Goal: Information Seeking & Learning: Learn about a topic

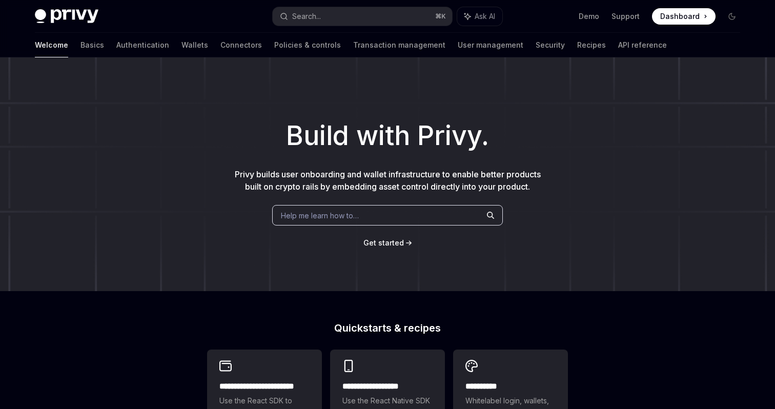
click at [69, 10] on img at bounding box center [67, 16] width 64 height 14
click at [116, 44] on link "Authentication" at bounding box center [142, 45] width 53 height 25
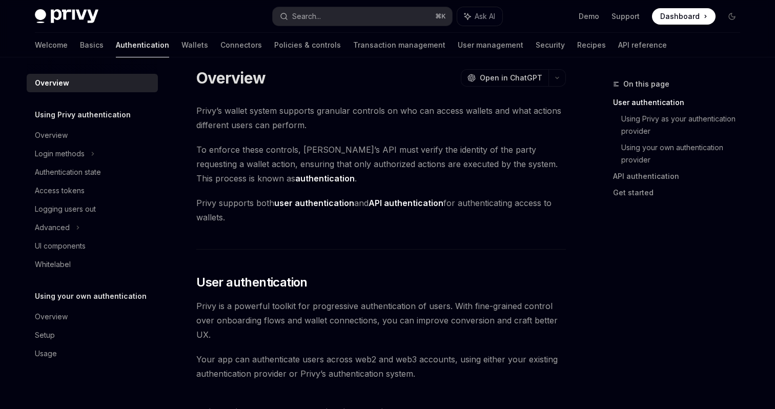
scroll to position [7, 0]
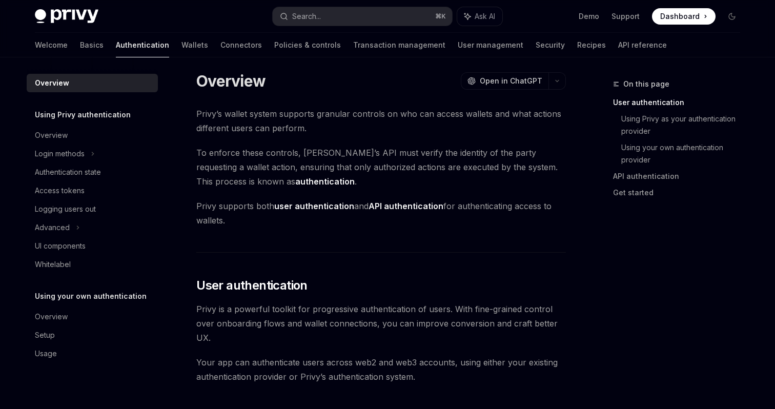
click at [321, 166] on span "To enforce these controls, [PERSON_NAME]’s API must verify the identity of the …" at bounding box center [381, 167] width 370 height 43
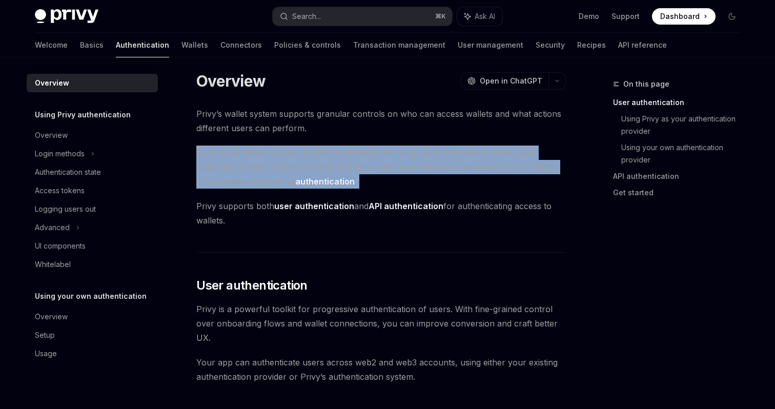
click at [321, 166] on span "To enforce these controls, [PERSON_NAME]’s API must verify the identity of the …" at bounding box center [381, 167] width 370 height 43
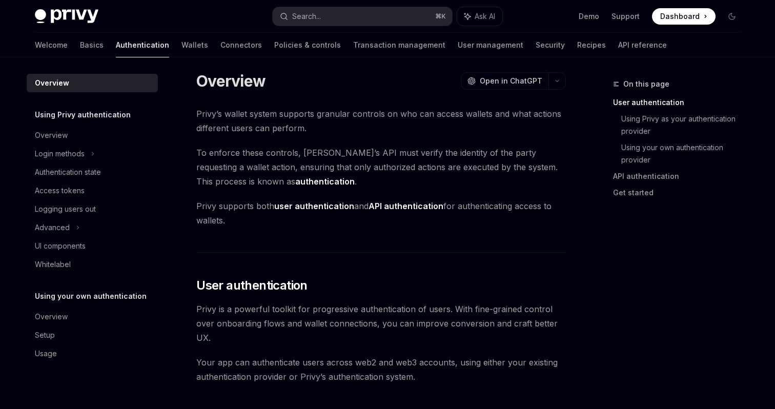
click at [321, 166] on span "To enforce these controls, [PERSON_NAME]’s API must verify the identity of the …" at bounding box center [381, 167] width 370 height 43
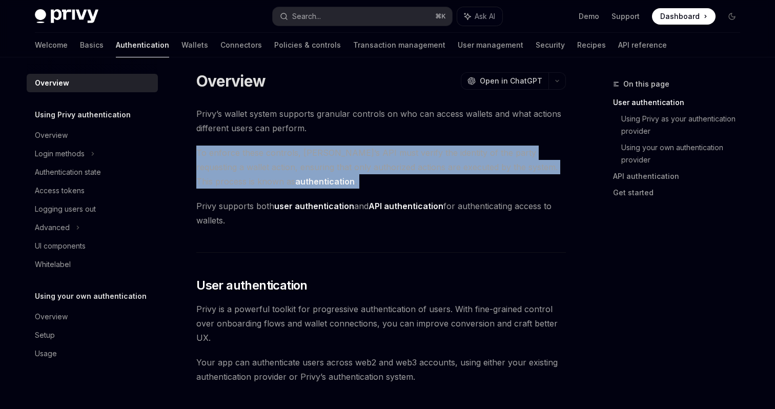
click at [321, 166] on span "To enforce these controls, [PERSON_NAME]’s API must verify the identity of the …" at bounding box center [381, 167] width 370 height 43
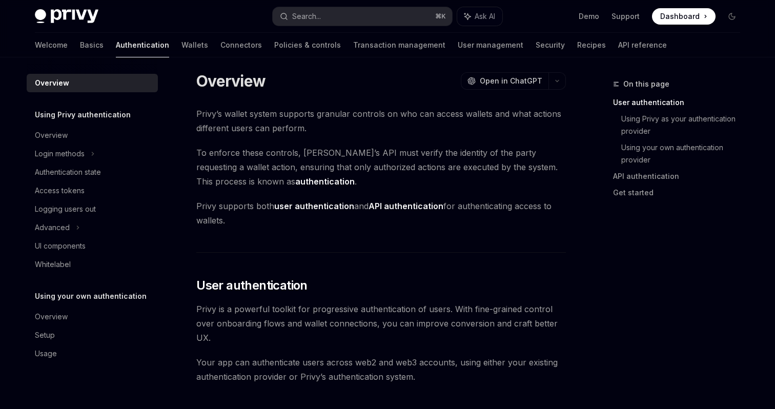
click at [321, 166] on span "To enforce these controls, [PERSON_NAME]’s API must verify the identity of the …" at bounding box center [381, 167] width 370 height 43
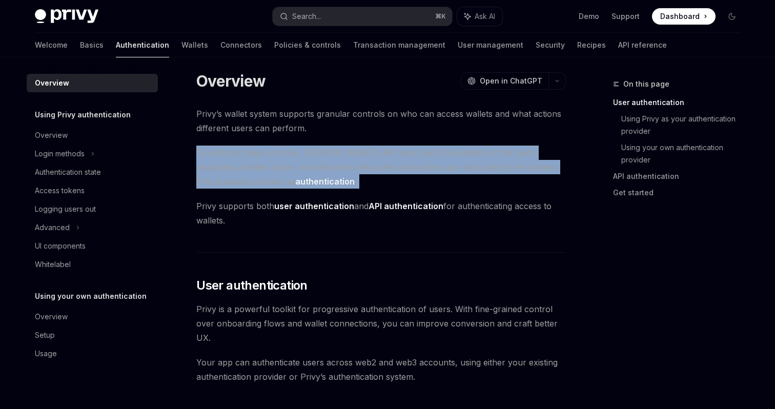
click at [260, 206] on span "Privy supports both user authentication and API authentication for authenticati…" at bounding box center [381, 213] width 370 height 29
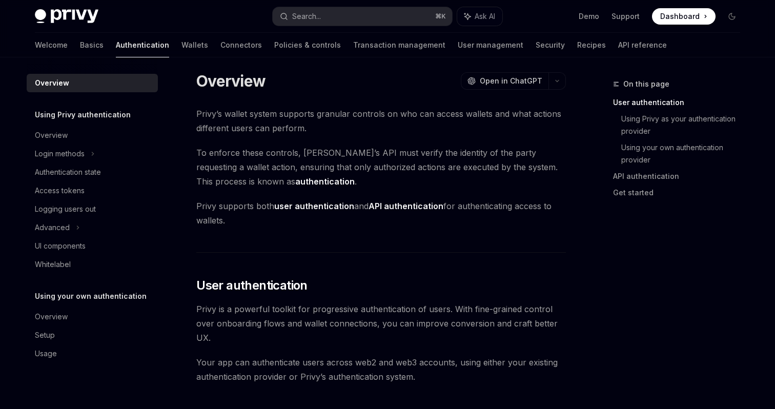
click at [260, 206] on span "Privy supports both user authentication and API authentication for authenticati…" at bounding box center [381, 213] width 370 height 29
click at [221, 212] on span "Privy supports both user authentication and API authentication for authenticati…" at bounding box center [381, 213] width 370 height 29
click at [227, 207] on span "Privy supports both user authentication and API authentication for authenticati…" at bounding box center [381, 213] width 370 height 29
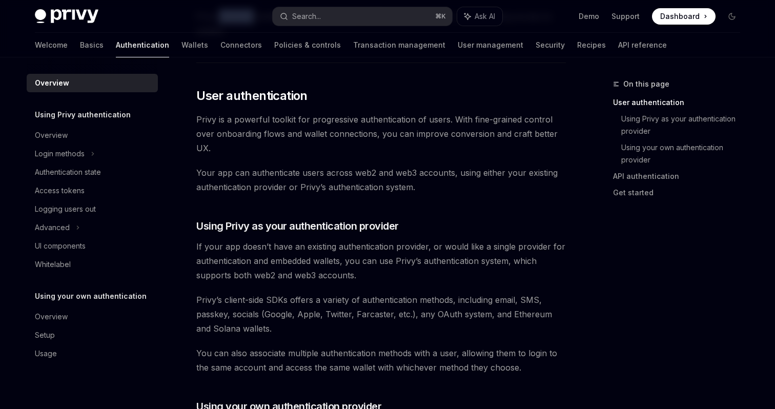
scroll to position [211, 0]
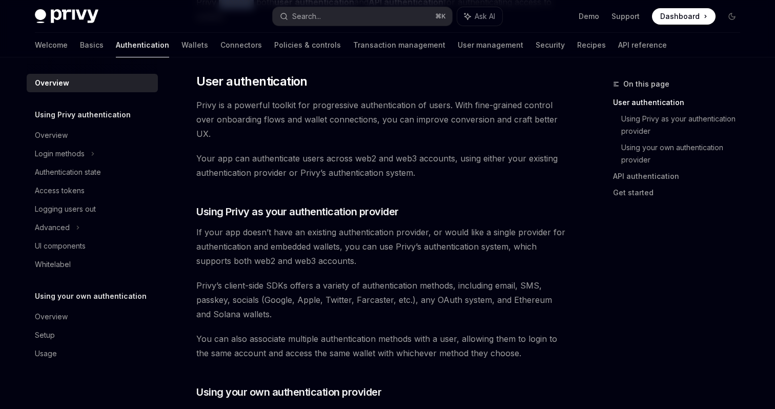
click at [278, 122] on span "Privy is a powerful toolkit for progressive authentication of users. With fine-…" at bounding box center [381, 119] width 370 height 43
click at [270, 156] on span "Your app can authenticate users across web2 and web3 accounts, using either you…" at bounding box center [381, 165] width 370 height 29
click at [232, 172] on span "Your app can authenticate users across web2 and web3 accounts, using either you…" at bounding box center [381, 165] width 370 height 29
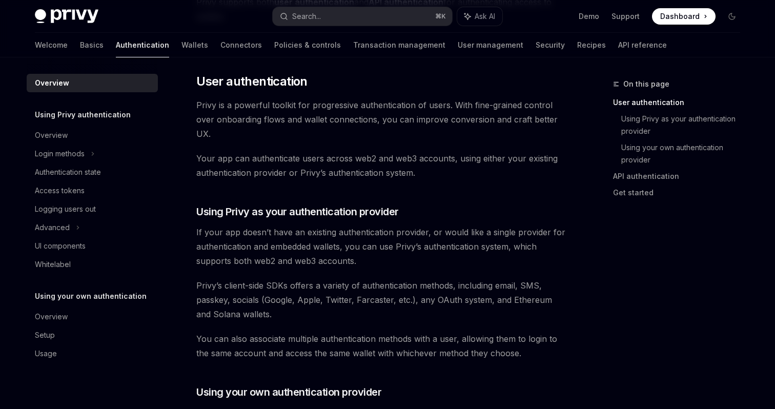
click at [232, 172] on span "Your app can authenticate users across web2 and web3 accounts, using either you…" at bounding box center [381, 165] width 370 height 29
click at [234, 157] on span "Your app can authenticate users across web2 and web3 accounts, using either you…" at bounding box center [381, 165] width 370 height 29
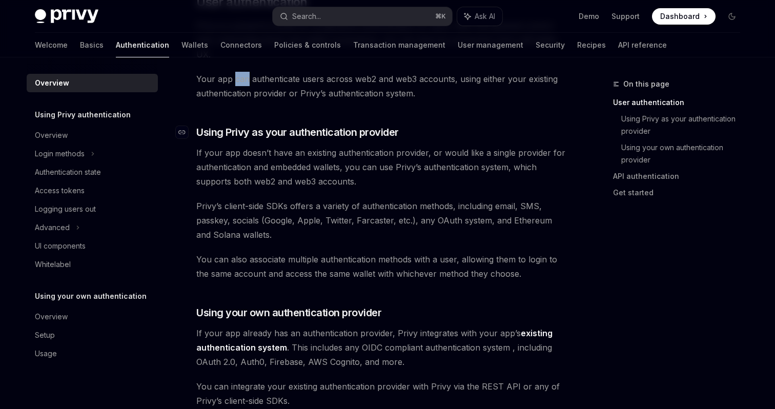
scroll to position [294, 0]
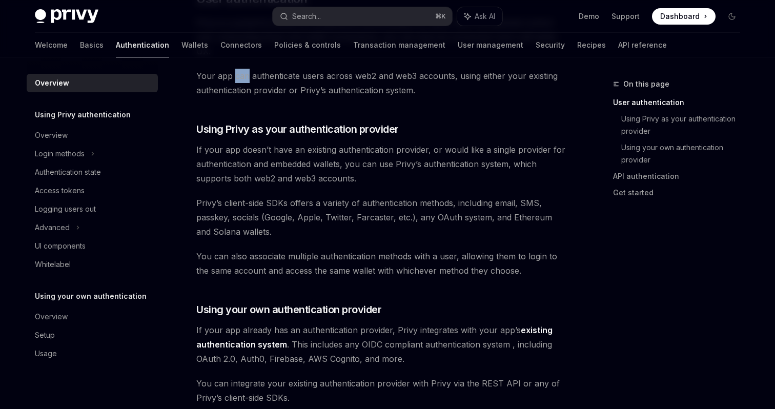
click at [316, 150] on span "If your app doesn’t have an existing authentication provider, or would like a s…" at bounding box center [381, 164] width 370 height 43
click at [229, 163] on span "If your app doesn’t have an existing authentication provider, or would like a s…" at bounding box center [381, 164] width 370 height 43
click at [217, 179] on span "If your app doesn’t have an existing authentication provider, or would like a s…" at bounding box center [381, 164] width 370 height 43
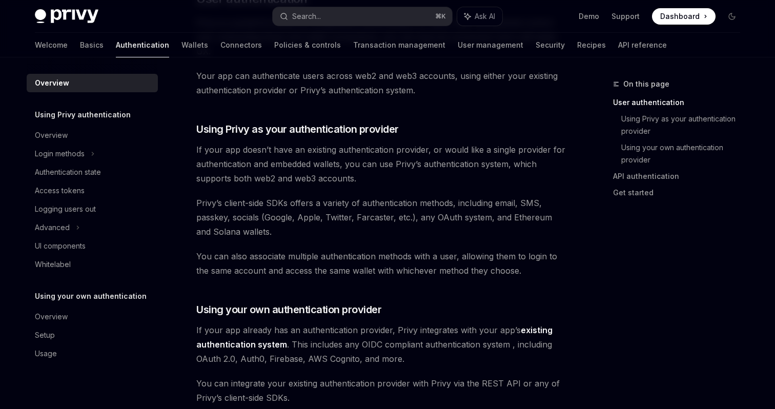
click at [217, 179] on span "If your app doesn’t have an existing authentication provider, or would like a s…" at bounding box center [381, 164] width 370 height 43
click at [234, 177] on span "If your app doesn’t have an existing authentication provider, or would like a s…" at bounding box center [381, 164] width 370 height 43
click at [251, 177] on span "If your app doesn’t have an existing authentication provider, or would like a s…" at bounding box center [381, 164] width 370 height 43
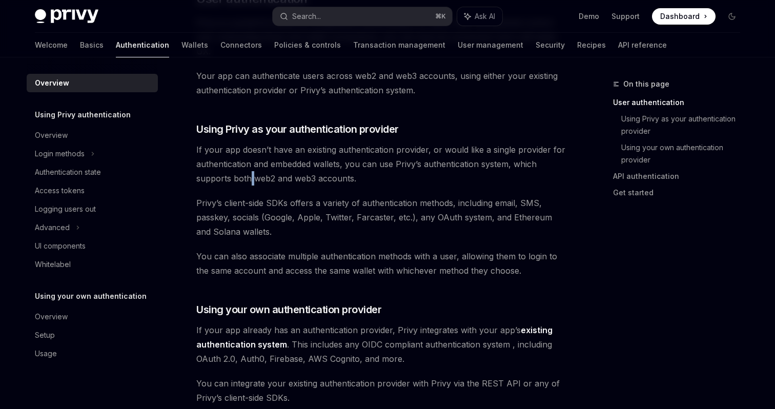
click at [259, 178] on span "If your app doesn’t have an existing authentication provider, or would like a s…" at bounding box center [381, 164] width 370 height 43
click at [243, 203] on span "Privy’s client-side SDKs offers a variety of authentication methods, including …" at bounding box center [381, 217] width 370 height 43
click at [248, 216] on span "Privy’s client-side SDKs offers a variety of authentication methods, including …" at bounding box center [381, 217] width 370 height 43
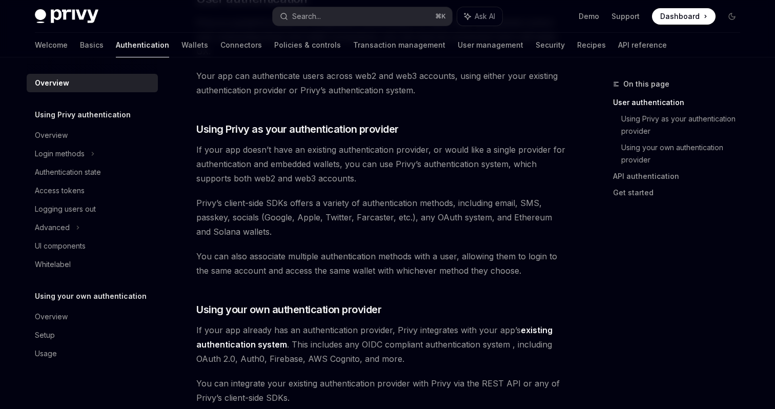
click at [248, 216] on span "Privy’s client-side SDKs offers a variety of authentication methods, including …" at bounding box center [381, 217] width 370 height 43
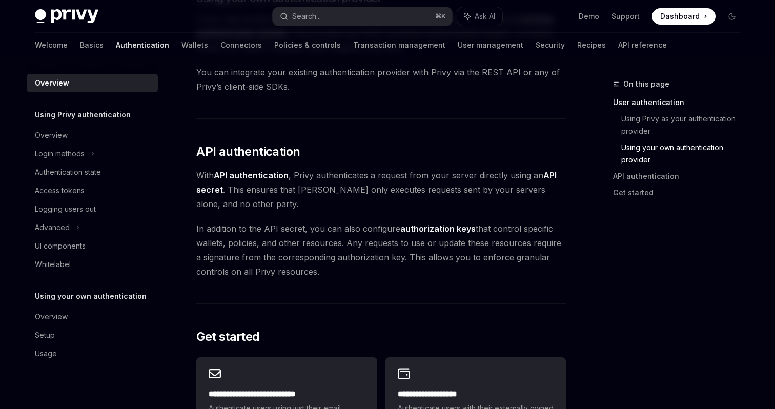
scroll to position [605, 0]
click at [350, 176] on span "With API authentication , Privy authenticates a request from your server direct…" at bounding box center [381, 189] width 370 height 43
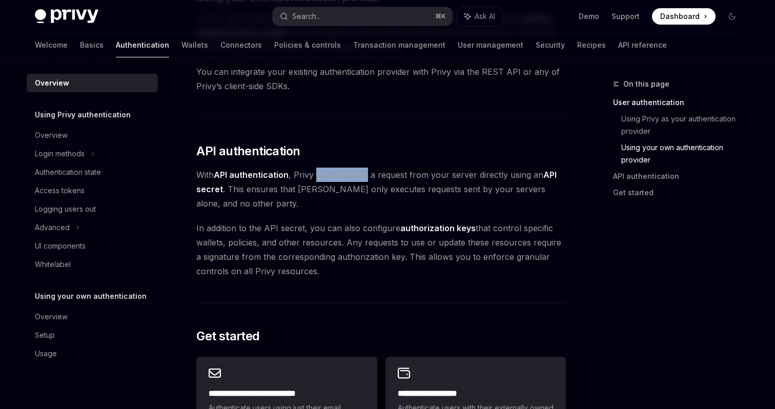
click at [296, 174] on span "With API authentication , Privy authenticates a request from your server direct…" at bounding box center [381, 189] width 370 height 43
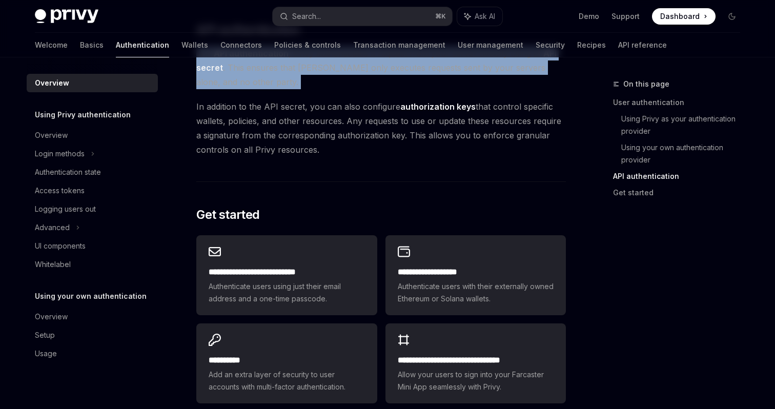
scroll to position [755, 0]
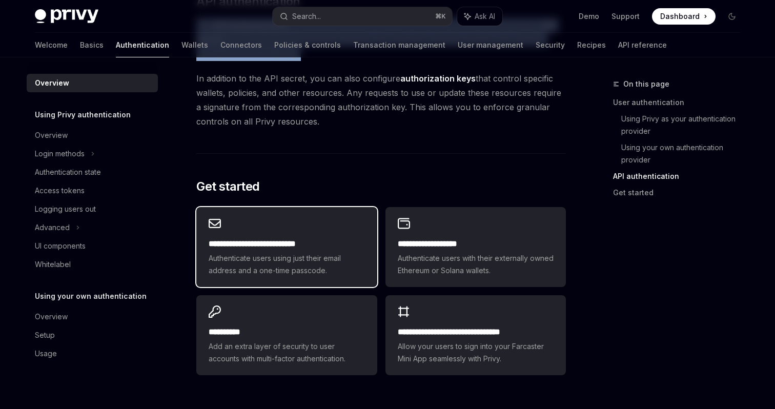
click at [303, 254] on span "Authenticate users using just their email address and a one-time passcode." at bounding box center [287, 264] width 156 height 25
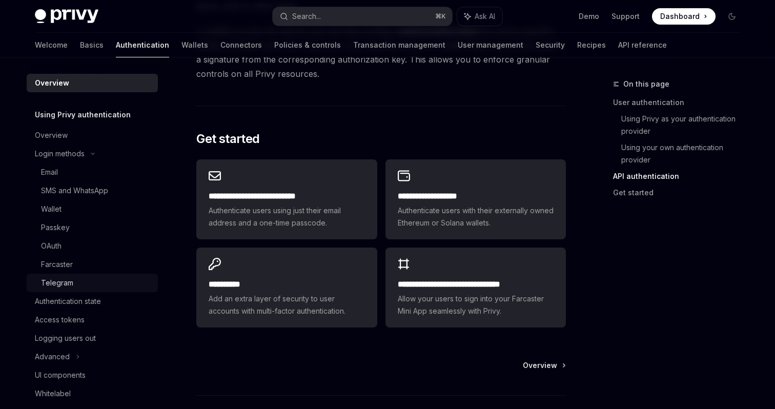
scroll to position [802, 0]
click at [57, 208] on div "Wallet" at bounding box center [51, 209] width 21 height 12
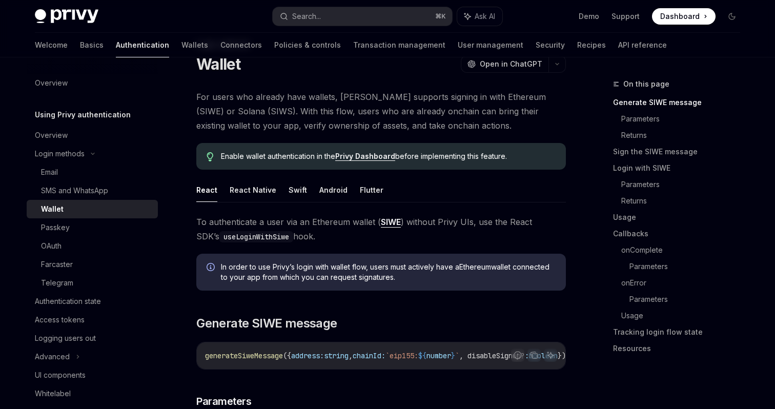
scroll to position [42, 0]
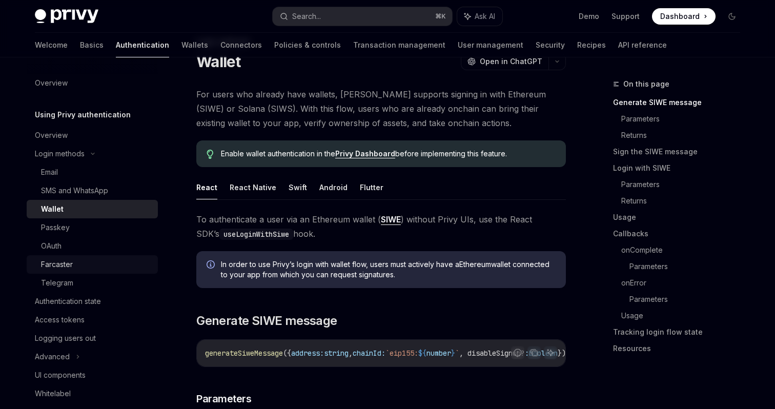
click at [65, 269] on div "Farcaster" at bounding box center [57, 264] width 32 height 12
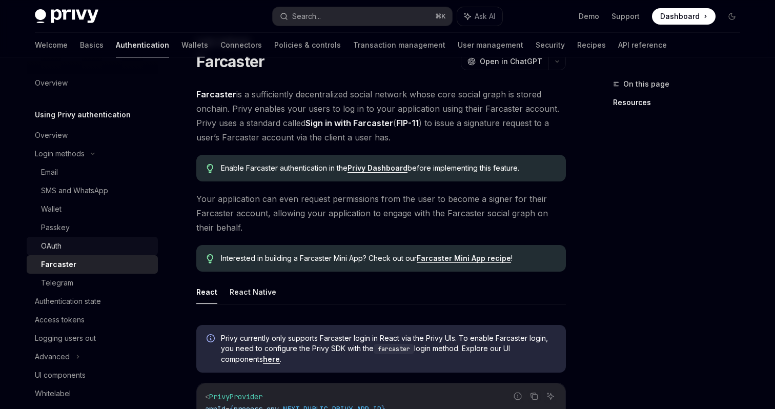
click at [51, 251] on div "OAuth" at bounding box center [51, 246] width 21 height 12
type textarea "*"
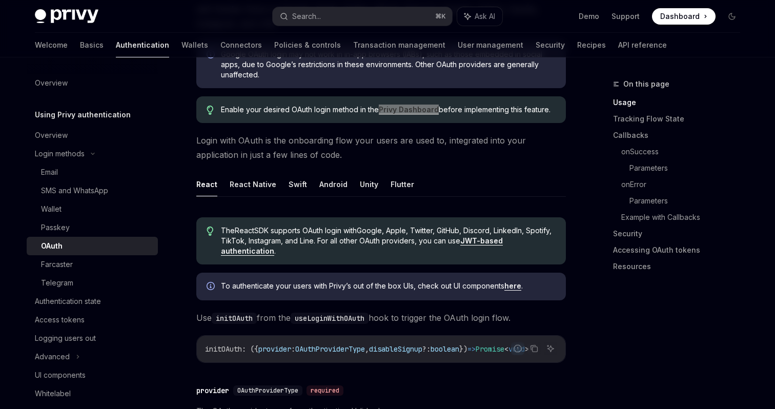
scroll to position [140, 0]
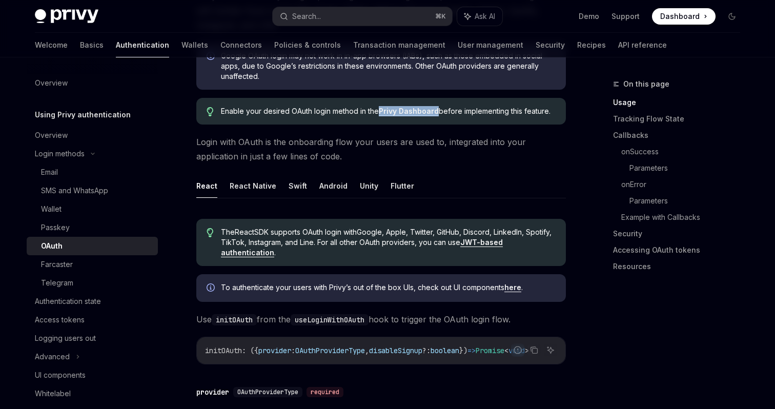
click at [284, 290] on span "To authenticate your users with [PERSON_NAME]’s out of the box UIs, check out U…" at bounding box center [388, 287] width 335 height 10
click at [314, 289] on span "To authenticate your users with [PERSON_NAME]’s out of the box UIs, check out U…" at bounding box center [388, 287] width 335 height 10
click at [324, 288] on span "To authenticate your users with [PERSON_NAME]’s out of the box UIs, check out U…" at bounding box center [388, 287] width 335 height 10
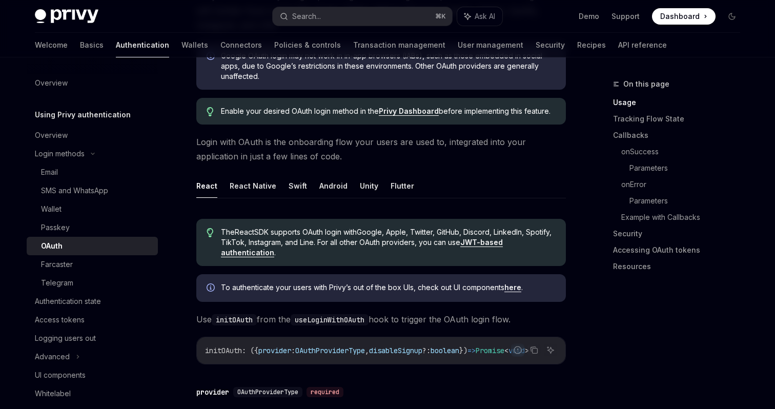
click at [324, 288] on span "To authenticate your users with [PERSON_NAME]’s out of the box UIs, check out U…" at bounding box center [388, 287] width 335 height 10
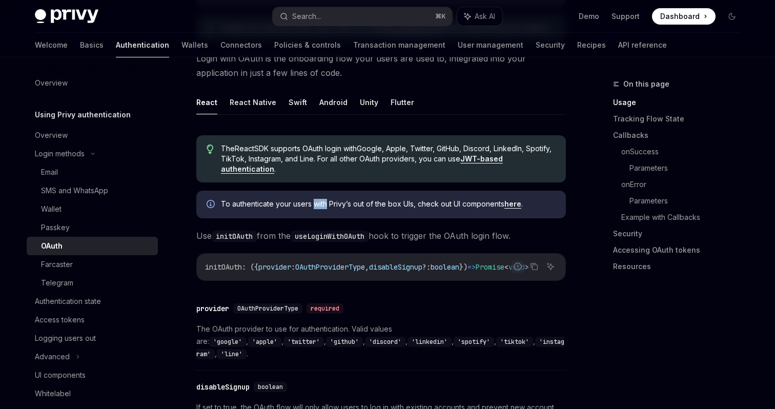
scroll to position [0, 0]
click at [564, 91] on ul "React React Native Swift Android Unity Flutter" at bounding box center [381, 102] width 370 height 25
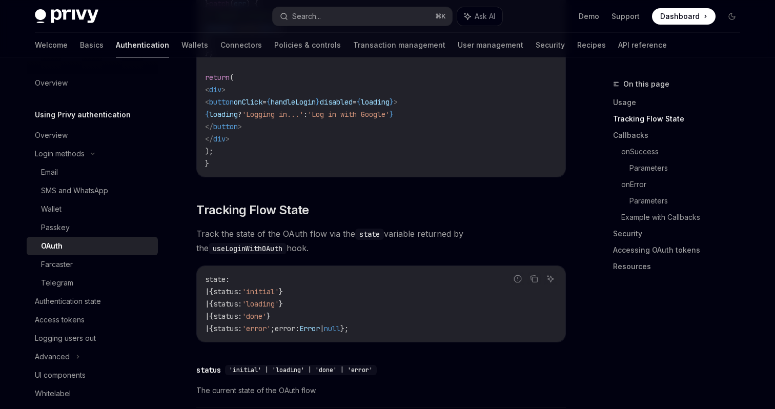
scroll to position [778, 0]
